Goal: Find specific fact: Find specific fact

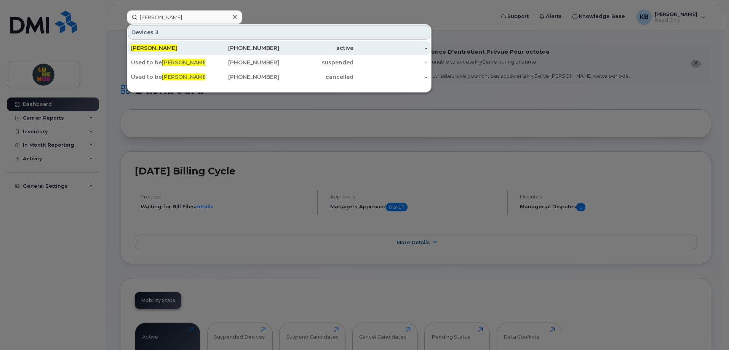
type input "[PERSON_NAME]"
click at [160, 47] on span "[PERSON_NAME]" at bounding box center [154, 48] width 46 height 7
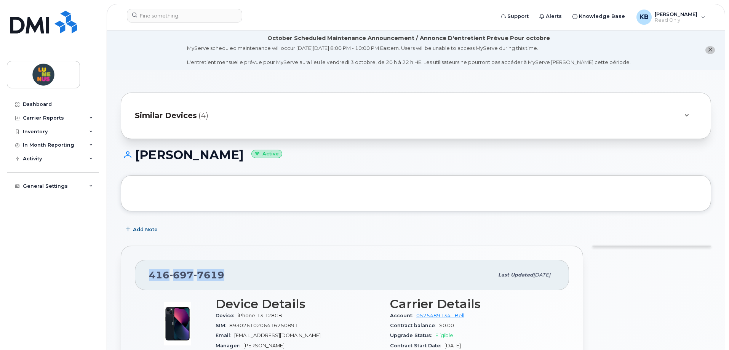
drag, startPoint x: 227, startPoint y: 273, endPoint x: 149, endPoint y: 273, distance: 78.5
click at [149, 273] on div "416 697 7619 Last updated Sep 02, 2025" at bounding box center [352, 275] width 434 height 30
copy span "416 697 7619"
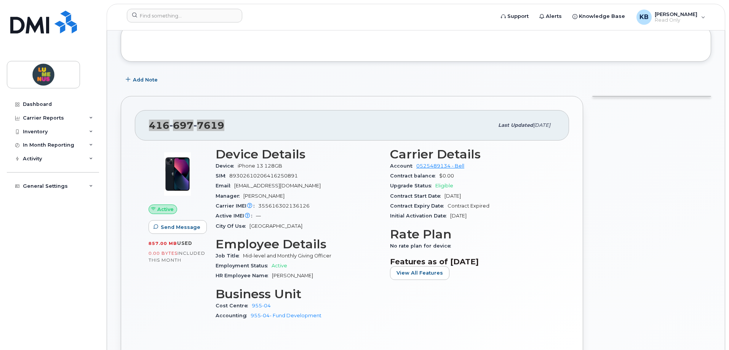
scroll to position [152, 0]
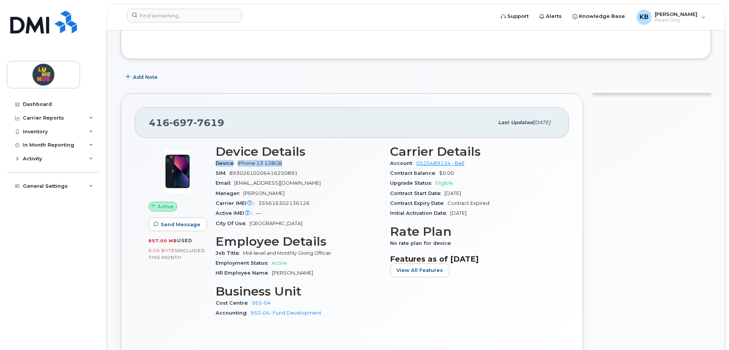
drag, startPoint x: 285, startPoint y: 163, endPoint x: 215, endPoint y: 163, distance: 70.1
click at [215, 163] on div "Device Details Device iPhone 13 128GB SIM 89302610206416250891 Email mkurtz@lum…" at bounding box center [298, 234] width 174 height 189
copy div "Device iPhone 13 128GB"
drag, startPoint x: 314, startPoint y: 203, endPoint x: 215, endPoint y: 203, distance: 99.4
click at [215, 203] on div "Device Details Device iPhone 13 128GB SIM 89302610206416250891 Email mkurtz@lum…" at bounding box center [298, 234] width 174 height 189
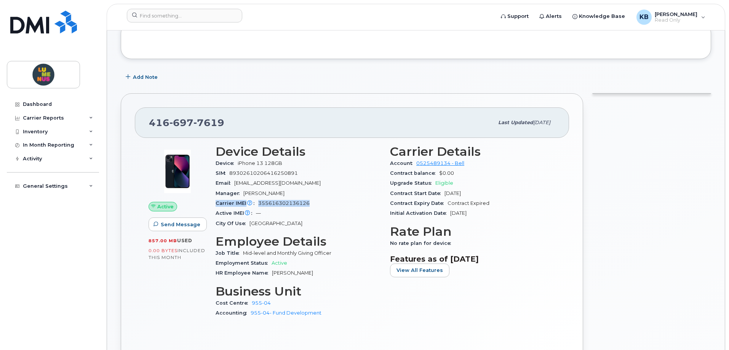
copy div "Carrier IMEI Carrier IMEI is reported during the last billing cycle or change o…"
